Goal: Find specific page/section: Find specific page/section

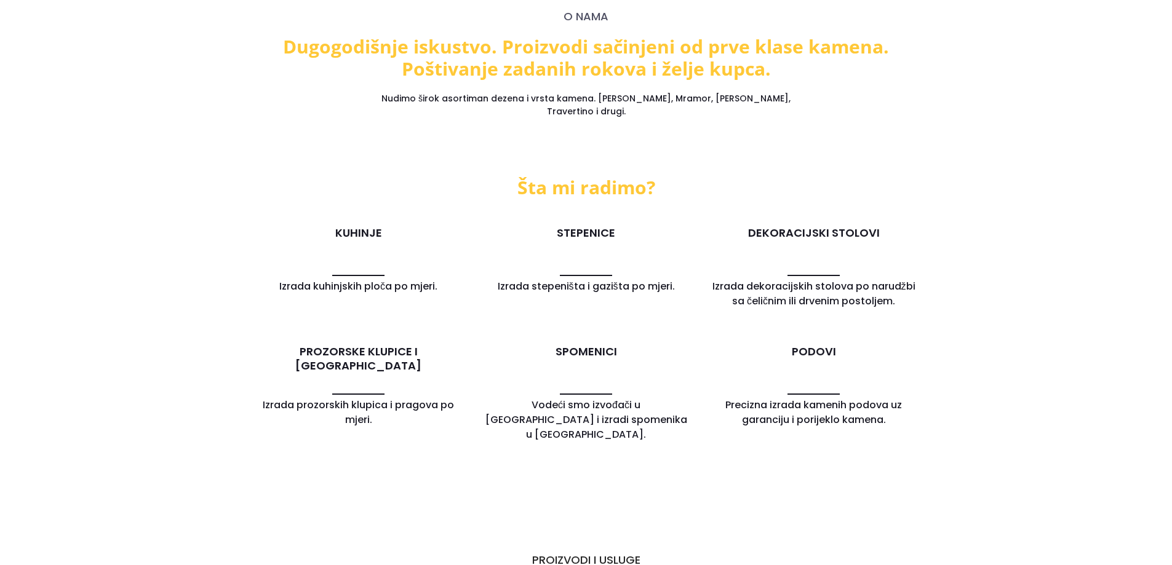
scroll to position [800, 0]
drag, startPoint x: 318, startPoint y: 338, endPoint x: 429, endPoint y: 349, distance: 111.9
click at [429, 349] on div "PROZORSKE KLUPICE I [GEOGRAPHIC_DATA]" at bounding box center [358, 369] width 209 height 49
click at [410, 345] on h3 "PROZORSKE KLUPICE I [GEOGRAPHIC_DATA]" at bounding box center [358, 359] width 209 height 29
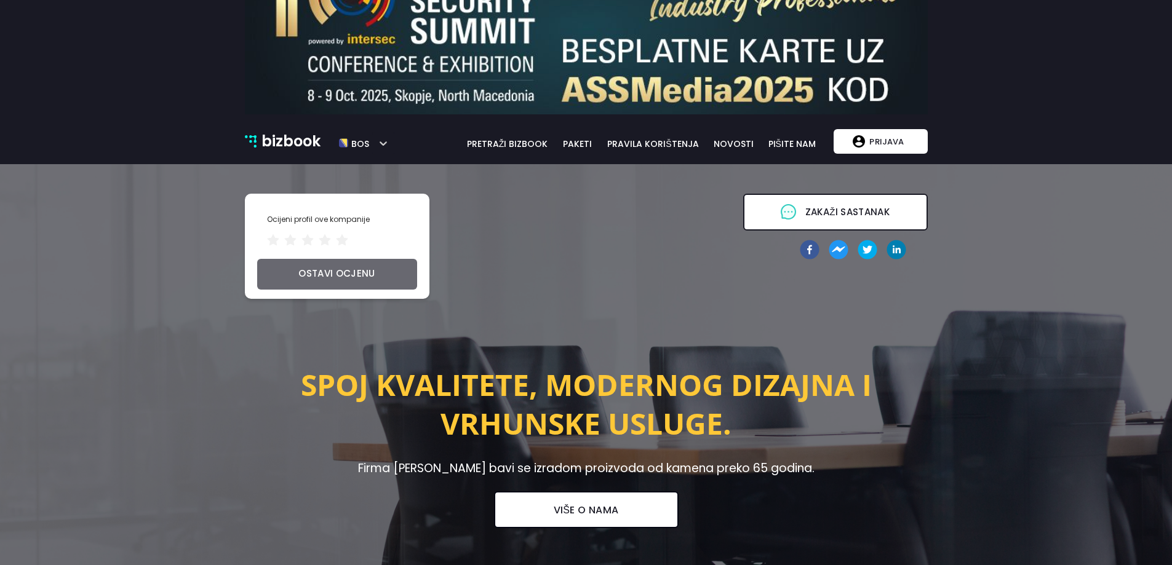
scroll to position [0, 0]
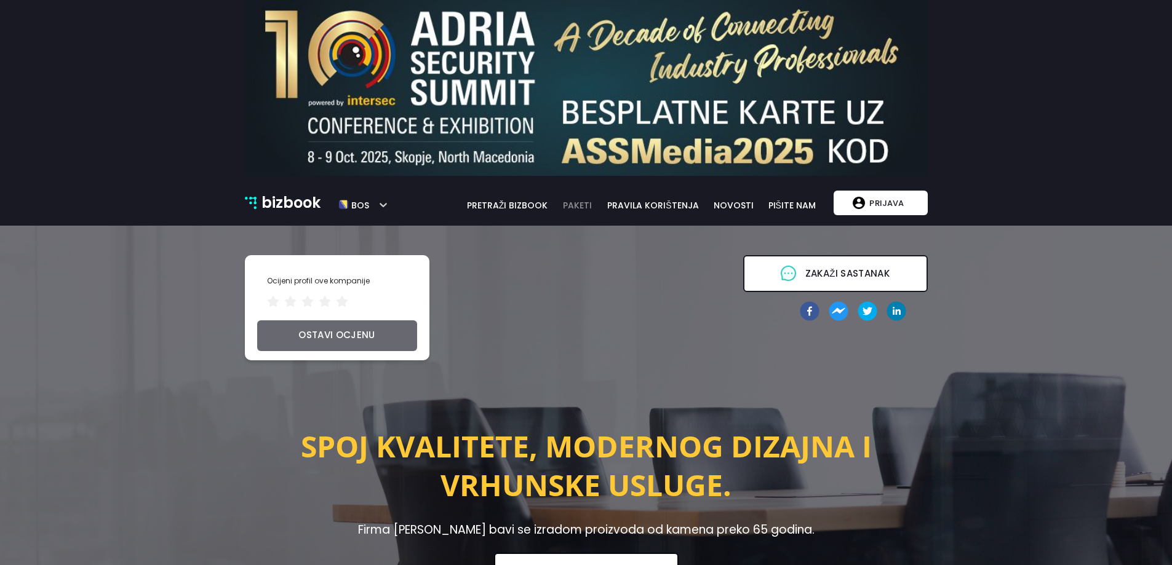
click at [571, 203] on link "paketi" at bounding box center [577, 206] width 44 height 14
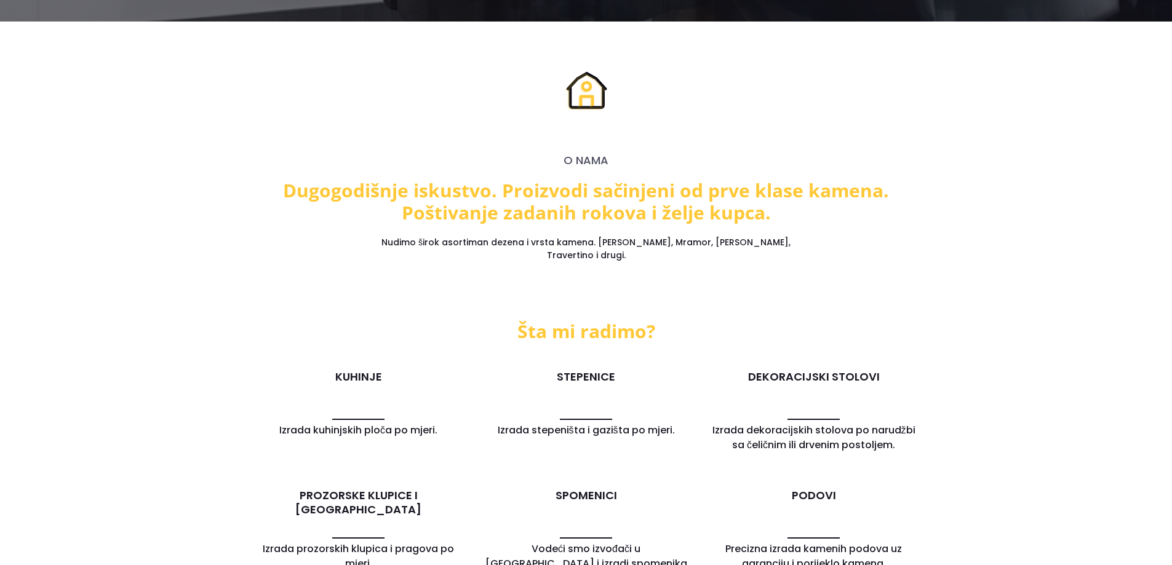
scroll to position [657, 0]
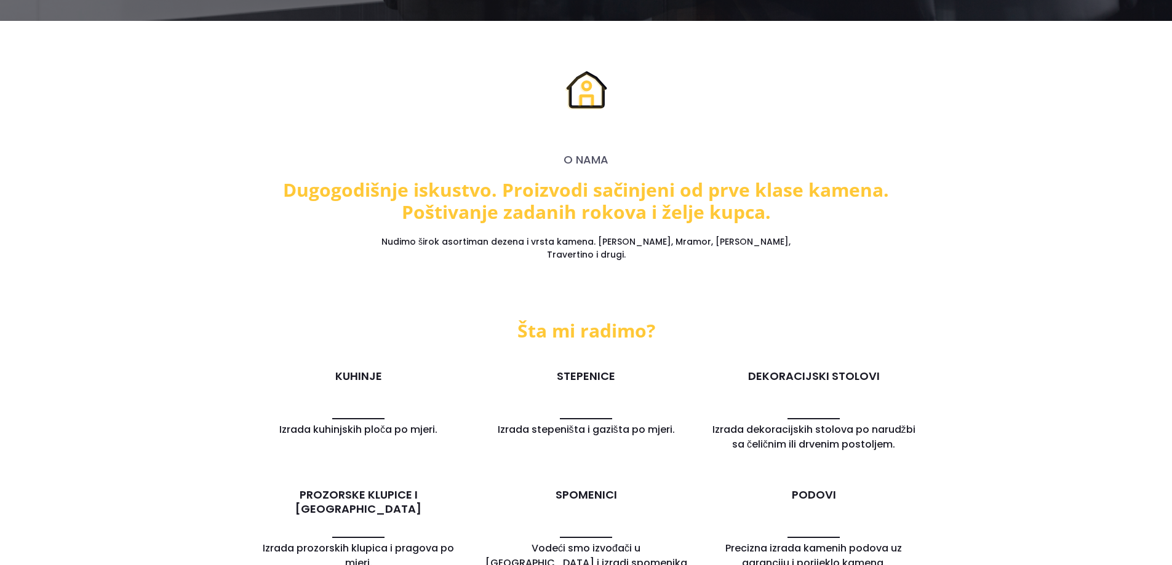
scroll to position [657, 0]
